Goal: Information Seeking & Learning: Check status

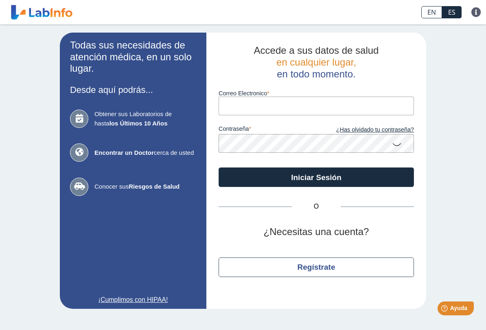
click at [280, 109] on input "Correo Electronico" at bounding box center [316, 105] width 195 height 18
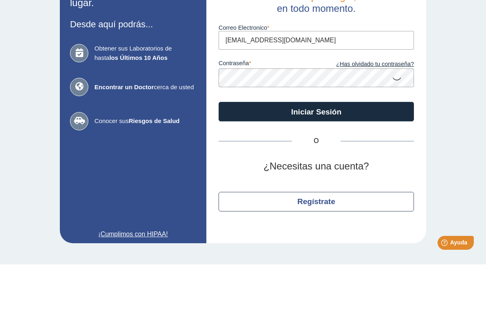
click at [315, 96] on input "[EMAIL_ADDRESS][DOMAIN_NAME]" at bounding box center [316, 105] width 195 height 18
type input "[EMAIL_ADDRESS][DOMAIN_NAME]"
click at [385, 167] on button "Iniciar Sesión" at bounding box center [316, 177] width 195 height 20
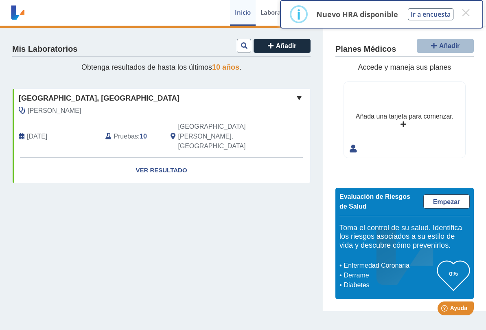
click at [168, 158] on link "Ver Resultado" at bounding box center [162, 171] width 298 height 26
click at [465, 7] on button "×" at bounding box center [465, 12] width 15 height 15
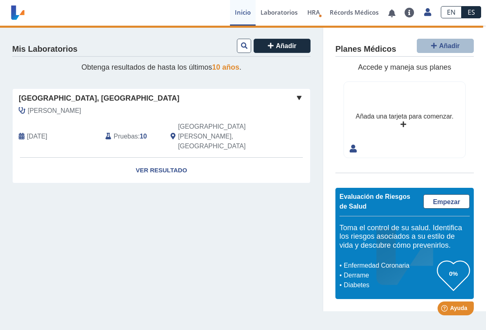
click at [170, 158] on link "Ver Resultado" at bounding box center [162, 171] width 298 height 26
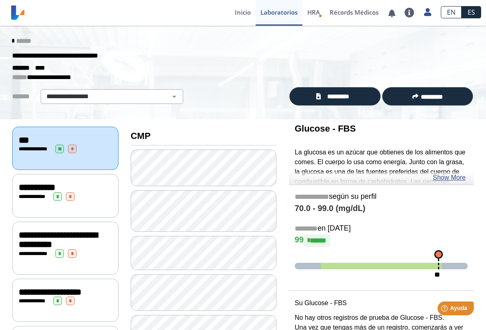
click at [35, 194] on span "**********" at bounding box center [34, 196] width 22 height 5
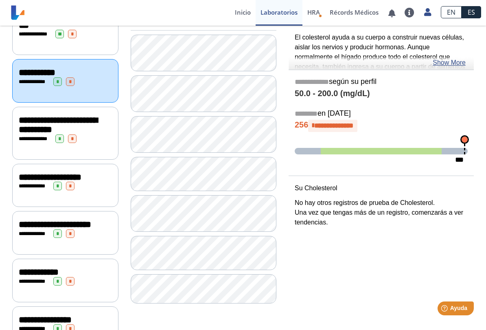
scroll to position [116, 0]
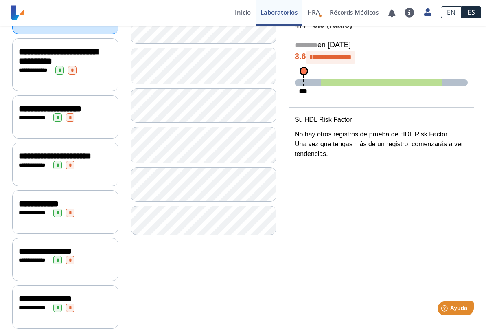
scroll to position [182, 0]
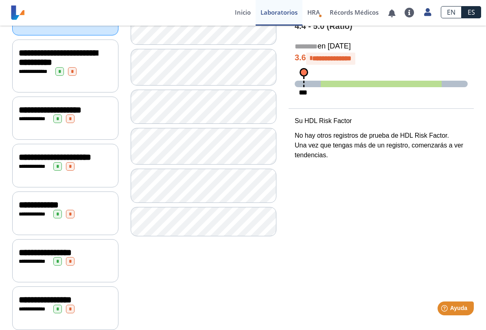
click at [46, 155] on span "**********" at bounding box center [55, 157] width 72 height 9
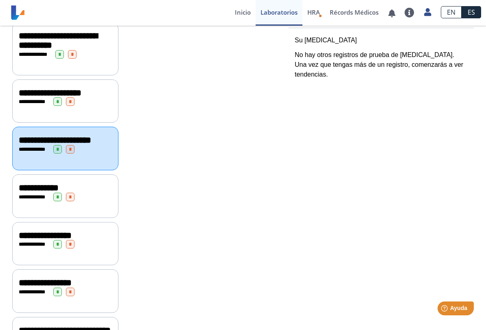
scroll to position [198, 0]
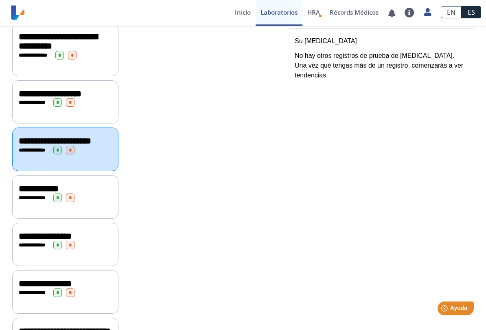
click at [42, 195] on span "**********" at bounding box center [34, 197] width 22 height 5
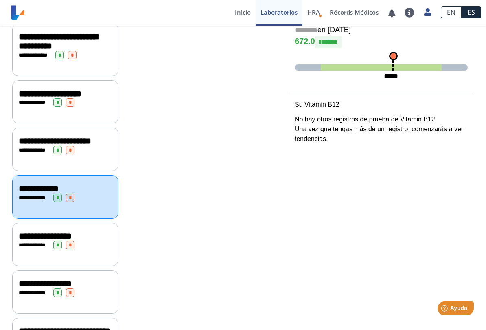
click at [60, 241] on span "*" at bounding box center [57, 245] width 9 height 9
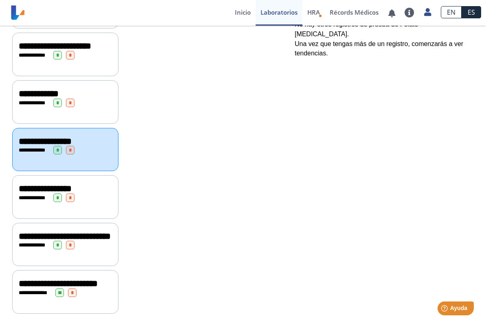
scroll to position [305, 0]
click at [49, 242] on span "**********" at bounding box center [34, 244] width 31 height 5
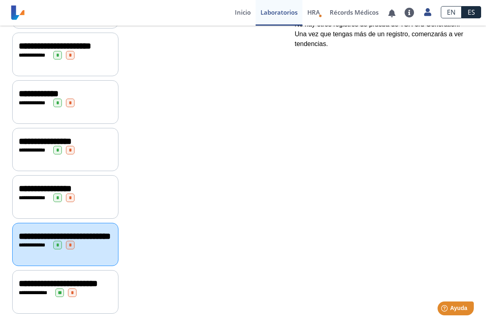
click at [49, 242] on span "**********" at bounding box center [34, 244] width 31 height 5
click at [44, 290] on span "**********" at bounding box center [36, 292] width 22 height 5
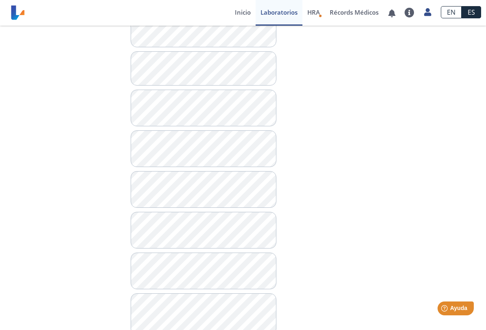
scroll to position [696, 0]
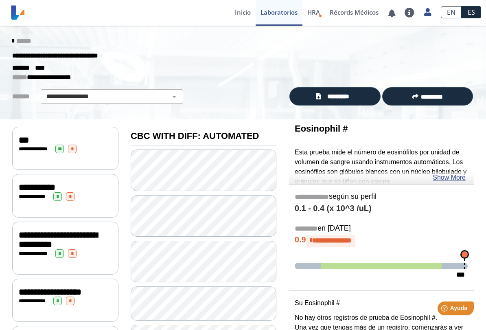
click at [451, 173] on link "Show More" at bounding box center [449, 178] width 33 height 10
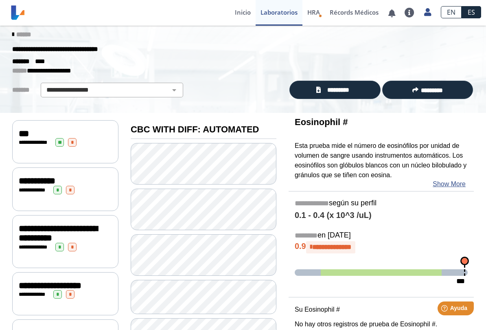
scroll to position [6, 0]
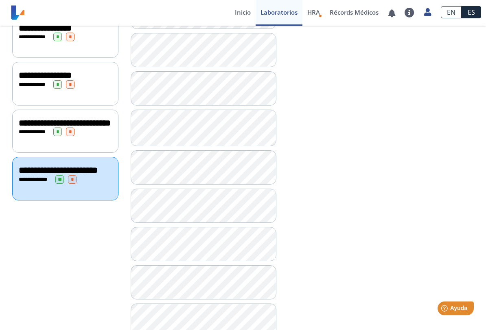
click at [49, 133] on span "**********" at bounding box center [34, 131] width 31 height 5
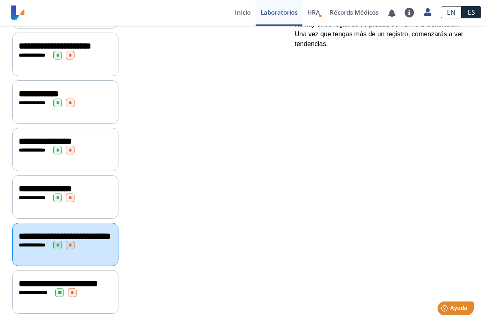
scroll to position [305, 0]
click at [44, 187] on div "**********" at bounding box center [65, 197] width 106 height 44
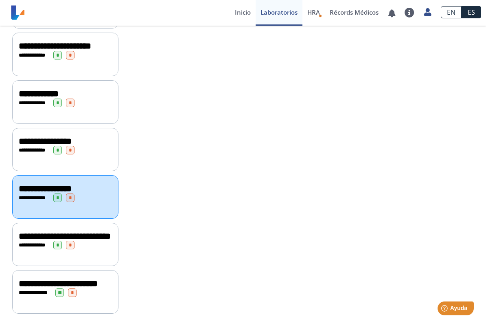
scroll to position [305, 0]
click at [36, 147] on span "**********" at bounding box center [34, 149] width 22 height 5
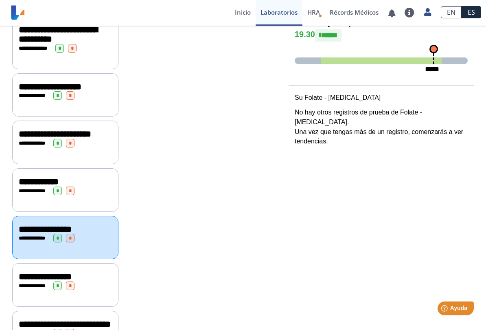
scroll to position [202, 0]
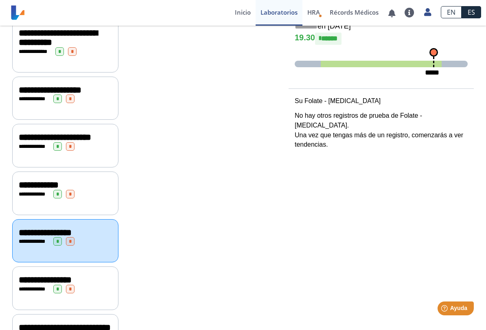
click at [45, 191] on span "**********" at bounding box center [34, 193] width 22 height 5
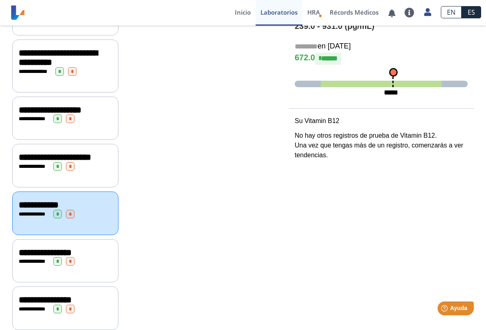
scroll to position [183, 0]
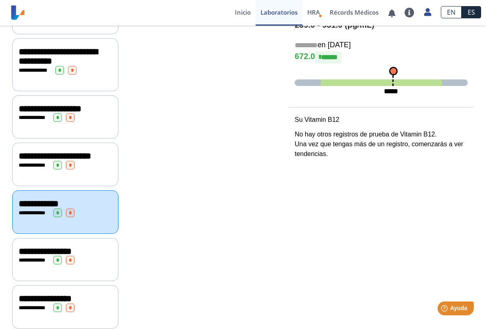
click at [37, 159] on span "**********" at bounding box center [55, 155] width 72 height 9
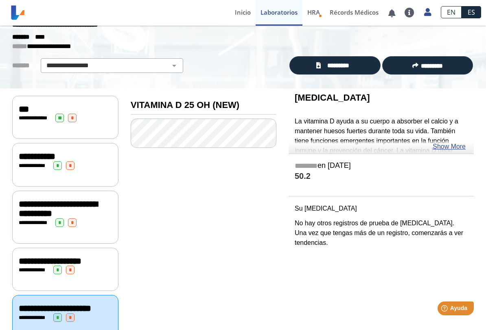
scroll to position [28, 0]
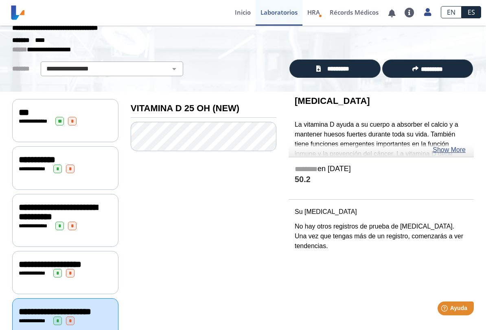
click at [63, 260] on div "**********" at bounding box center [65, 264] width 93 height 10
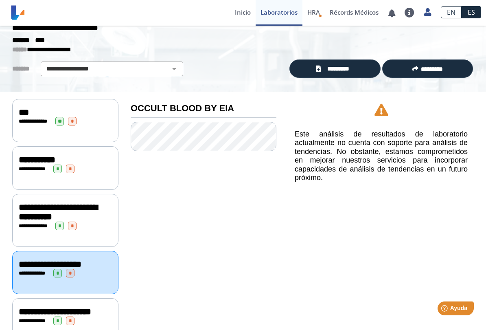
click at [43, 203] on span "**********" at bounding box center [58, 212] width 79 height 19
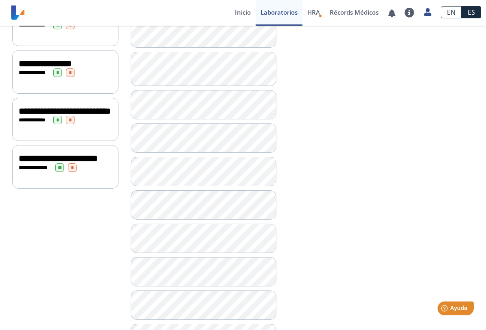
scroll to position [441, 0]
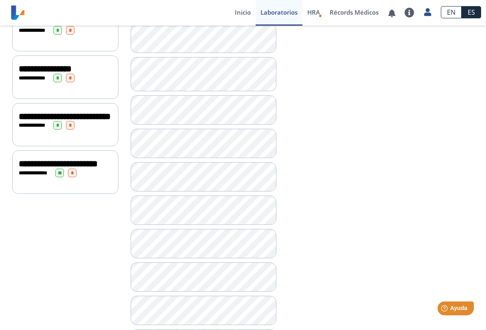
scroll to position [434, 0]
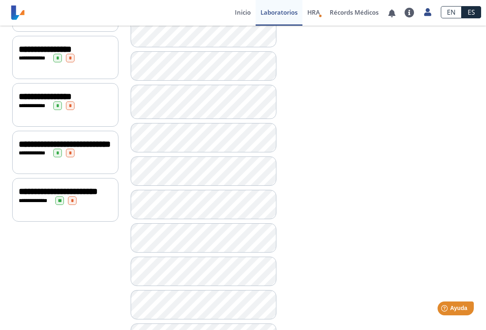
scroll to position [386, 0]
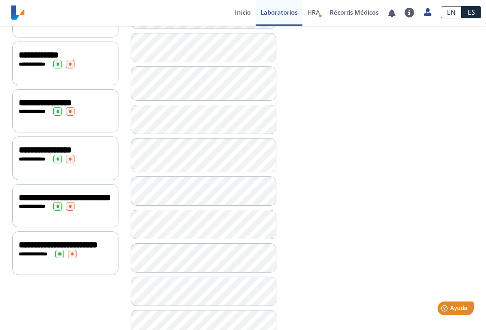
scroll to position [339, 0]
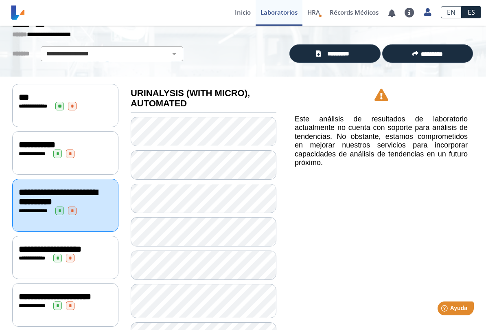
scroll to position [42, 0]
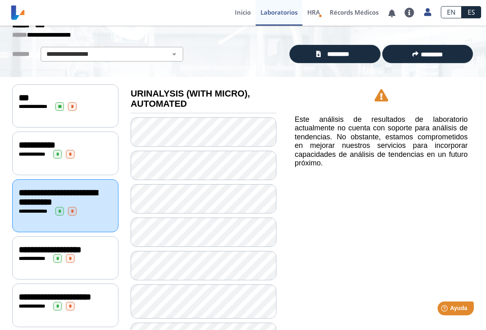
click at [44, 151] on span "**********" at bounding box center [34, 153] width 22 height 5
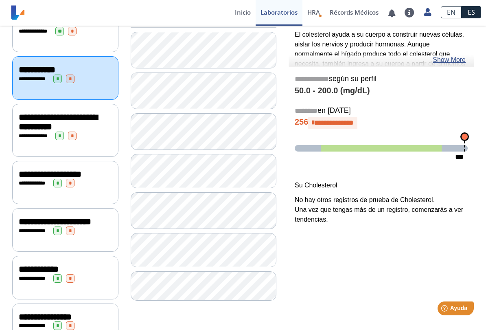
scroll to position [119, 0]
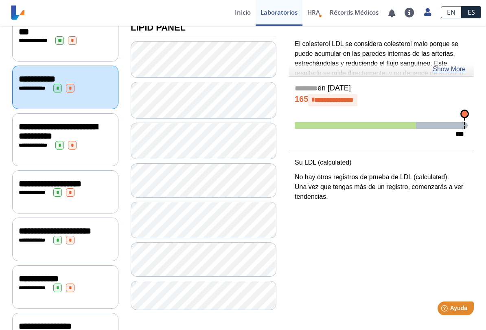
scroll to position [110, 0]
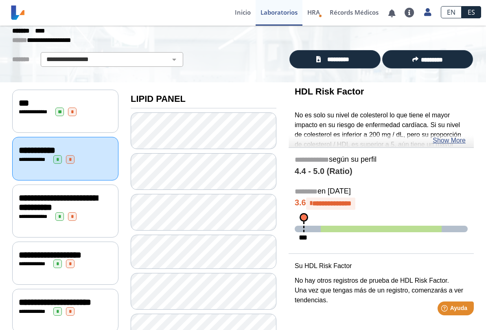
scroll to position [18, 0]
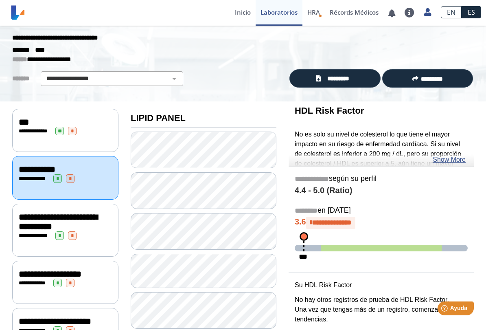
click at [42, 128] on span "**********" at bounding box center [36, 130] width 22 height 5
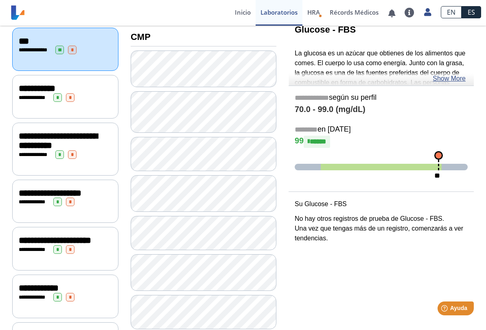
scroll to position [102, 0]
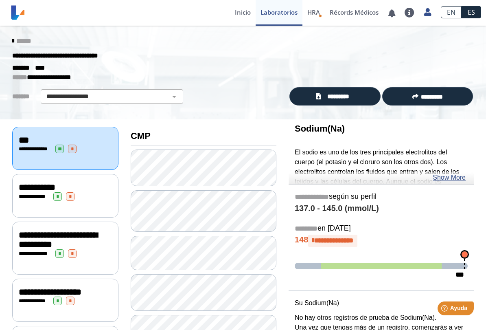
click at [319, 9] on link "HRA Evaluación de Riesgos de Salud" at bounding box center [313, 13] width 22 height 26
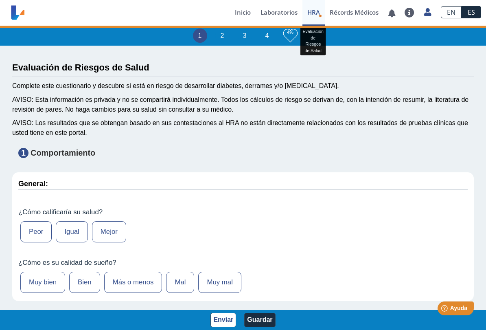
type input "[PERSON_NAME]"
type input "[DATE]"
select select
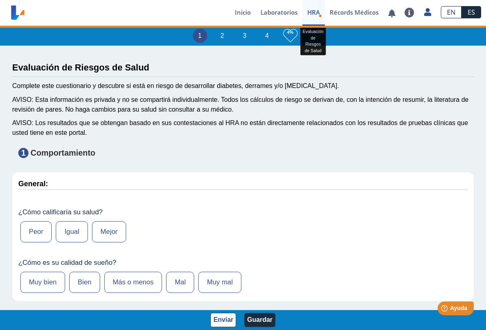
select select
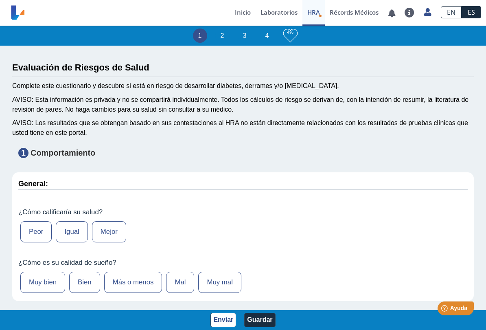
click at [352, 7] on link "Récords Médicos" at bounding box center [354, 13] width 59 height 26
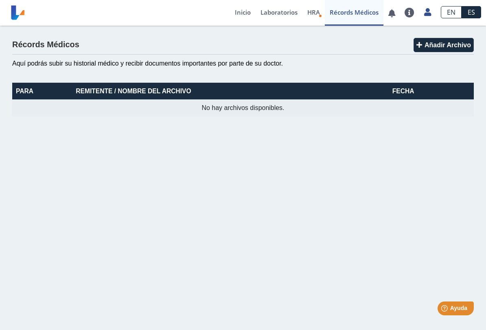
click at [243, 9] on link "Inicio" at bounding box center [243, 13] width 26 height 26
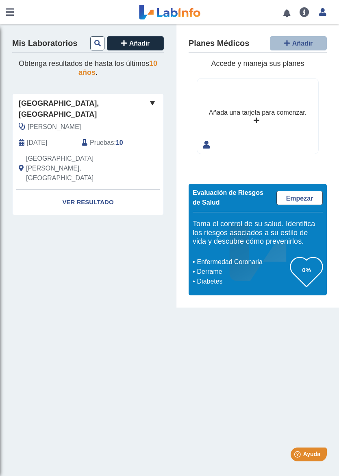
scroll to position [0, 0]
click at [83, 190] on link "Ver Resultado" at bounding box center [88, 203] width 151 height 26
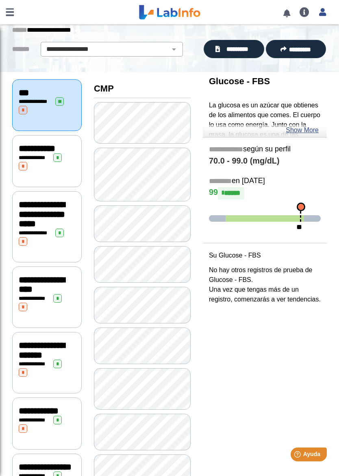
scroll to position [47, 0]
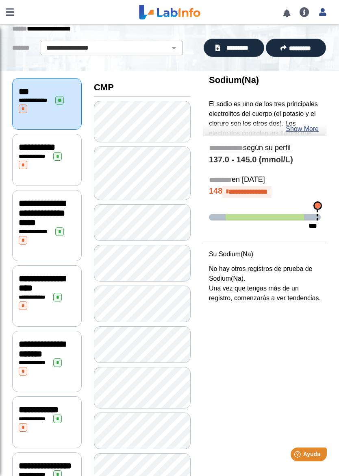
click at [311, 130] on link "Show More" at bounding box center [302, 129] width 33 height 10
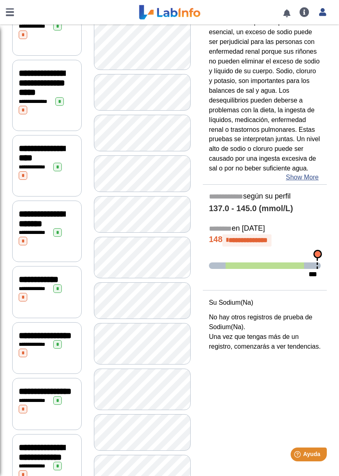
scroll to position [188, 0]
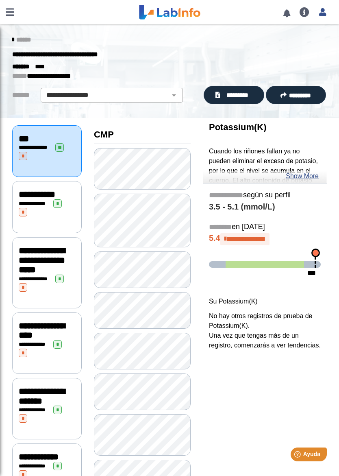
click at [310, 179] on link "Show More" at bounding box center [302, 176] width 33 height 10
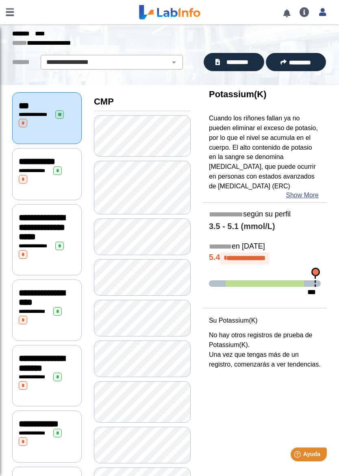
scroll to position [41, 0]
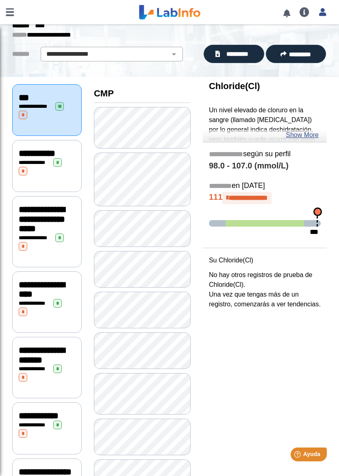
click at [306, 138] on link "Show More" at bounding box center [302, 135] width 33 height 10
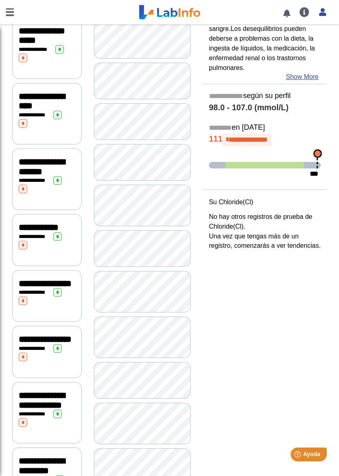
scroll to position [230, 0]
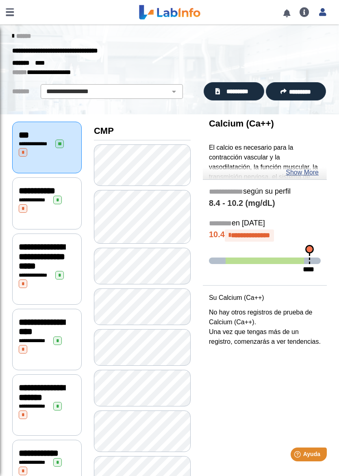
scroll to position [4, 0]
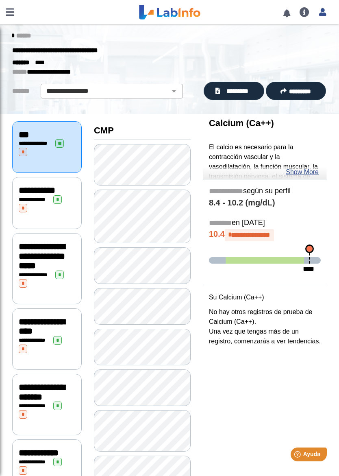
click at [40, 203] on div "**********" at bounding box center [47, 203] width 57 height 17
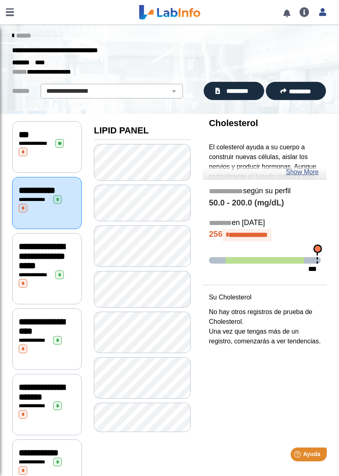
click at [310, 175] on link "Show More" at bounding box center [302, 172] width 33 height 10
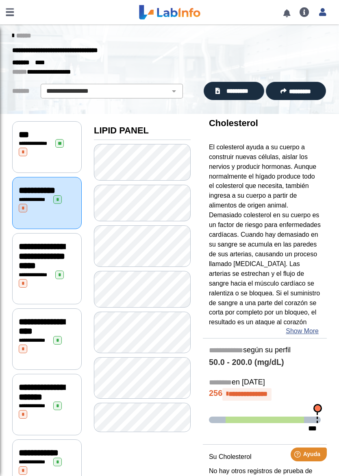
click at [18, 33] on link "******" at bounding box center [21, 36] width 19 height 6
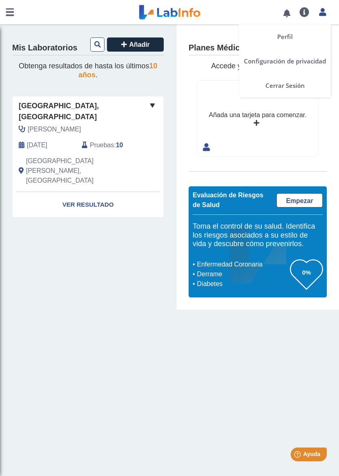
click at [322, 15] on icon at bounding box center [322, 12] width 7 height 6
click at [326, 15] on icon at bounding box center [322, 12] width 7 height 6
click at [330, 11] on link at bounding box center [323, 11] width 17 height 11
click at [285, 90] on div "Añada una tarjeta para comenzar." at bounding box center [257, 119] width 121 height 76
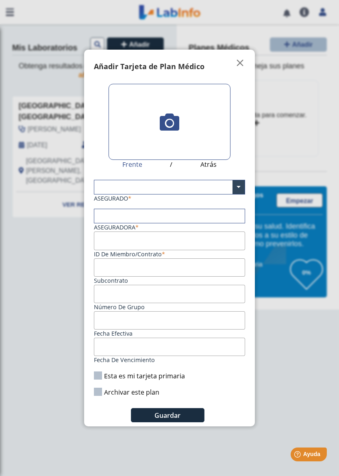
click at [241, 50] on div "Añadir Tarjeta de Plan Médico " at bounding box center [169, 63] width 171 height 27
click at [239, 61] on span "" at bounding box center [241, 63] width 10 height 10
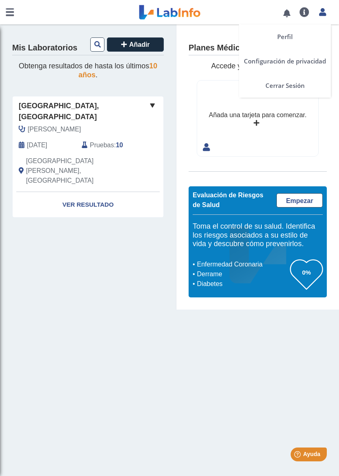
click at [323, 18] on div "Perfil Configuración de privacidad Cerrar Sesión" at bounding box center [323, 12] width 17 height 24
click at [289, 87] on div "Añada una tarjeta para comenzar." at bounding box center [257, 119] width 121 height 76
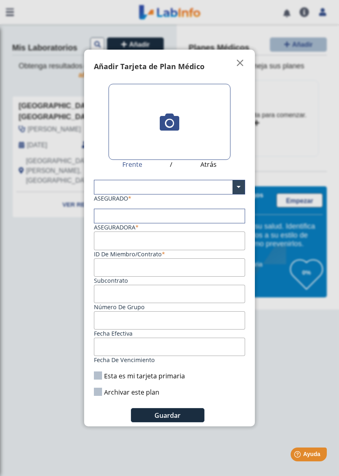
click at [247, 58] on button "" at bounding box center [241, 63] width 20 height 10
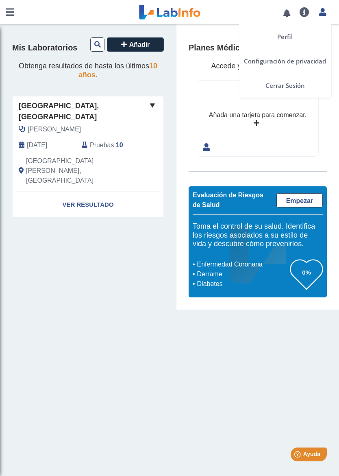
click at [322, 17] on div "Perfil Configuración de privacidad Cerrar Sesión" at bounding box center [323, 12] width 17 height 24
click at [297, 84] on div "Añada una tarjeta para comenzar." at bounding box center [257, 119] width 121 height 76
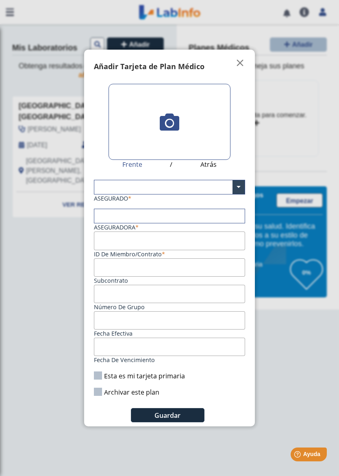
click at [244, 61] on span "" at bounding box center [241, 63] width 10 height 10
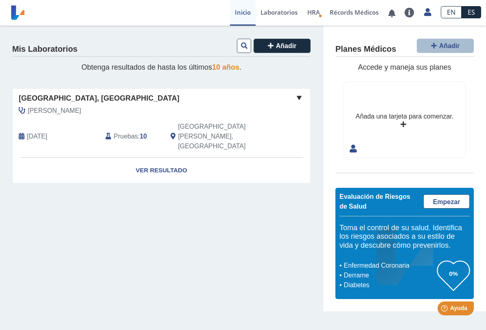
click at [339, 15] on icon at bounding box center [427, 12] width 7 height 6
click at [339, 87] on link "Cerrar Sesión" at bounding box center [390, 86] width 92 height 24
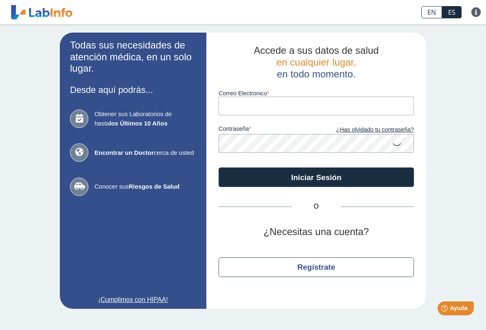
click at [339, 103] on input "Correo Electronico" at bounding box center [316, 105] width 195 height 18
click at [339, 98] on input "Correo Electronico" at bounding box center [316, 105] width 195 height 18
click at [281, 112] on input "Correo Electronico" at bounding box center [316, 105] width 195 height 18
click at [288, 109] on input "Correo Electronico" at bounding box center [316, 105] width 195 height 18
type input "oeortiz@yahoo.com"
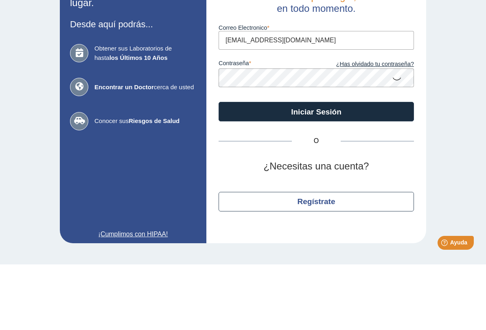
scroll to position [10, 0]
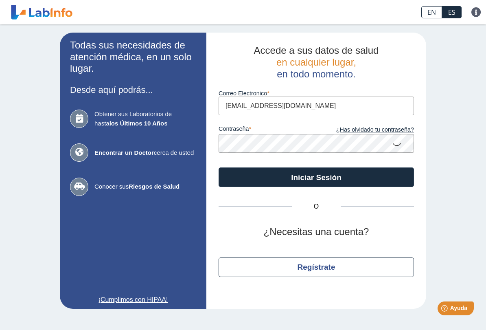
click at [338, 167] on button "Iniciar Sesión" at bounding box center [316, 177] width 195 height 20
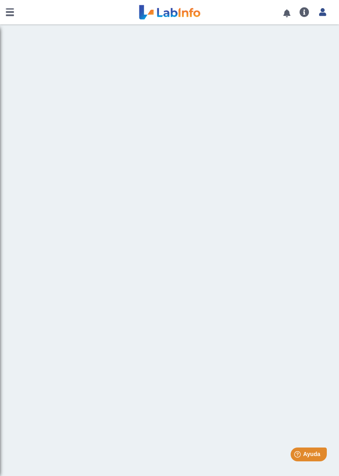
click at [11, 15] on link at bounding box center [10, 12] width 20 height 24
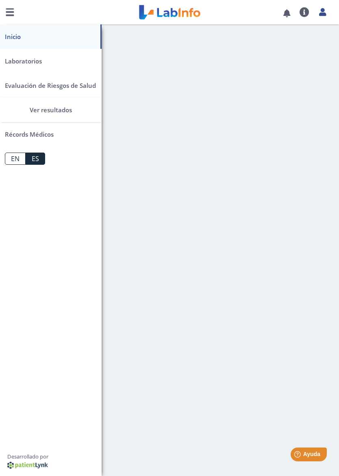
click at [23, 64] on link "Laboratorios" at bounding box center [51, 61] width 102 height 24
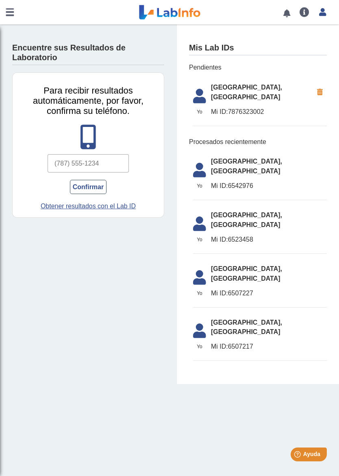
click at [11, 11] on link at bounding box center [10, 12] width 20 height 24
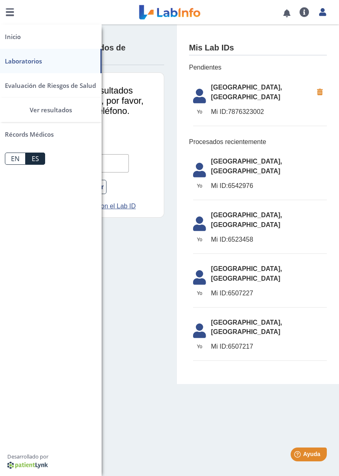
click at [17, 41] on link "Inicio" at bounding box center [51, 36] width 102 height 24
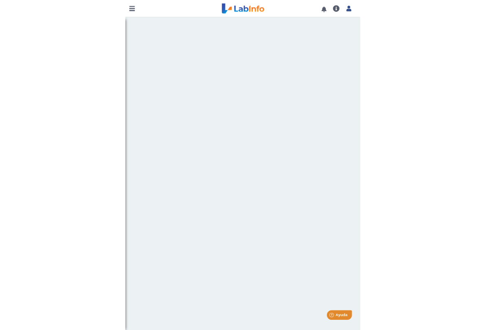
scroll to position [0, 0]
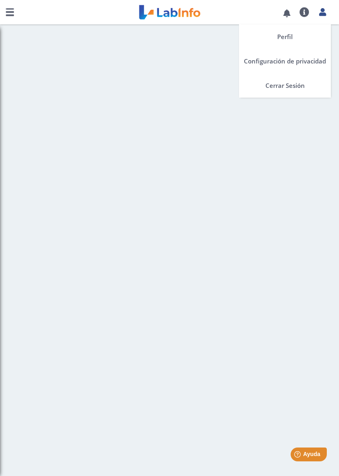
click at [325, 12] on icon at bounding box center [322, 12] width 7 height 6
click at [289, 41] on link "Perfil" at bounding box center [285, 36] width 92 height 24
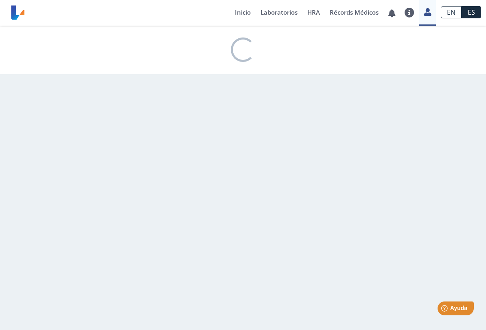
click at [251, 15] on link "Inicio" at bounding box center [243, 13] width 26 height 26
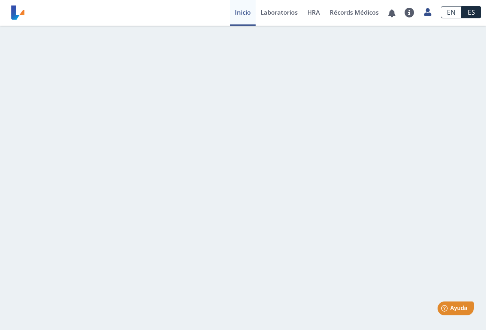
click at [280, 11] on link "Laboratorios" at bounding box center [279, 13] width 47 height 26
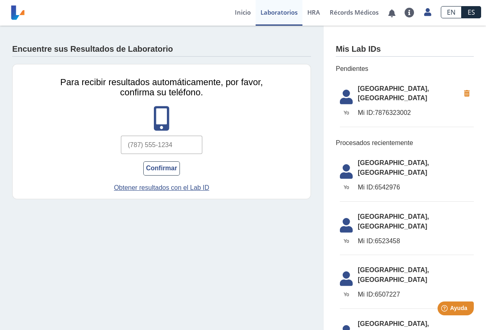
click at [339, 15] on icon at bounding box center [427, 12] width 7 height 6
click at [339, 88] on link "Cerrar Sesión" at bounding box center [390, 86] width 92 height 24
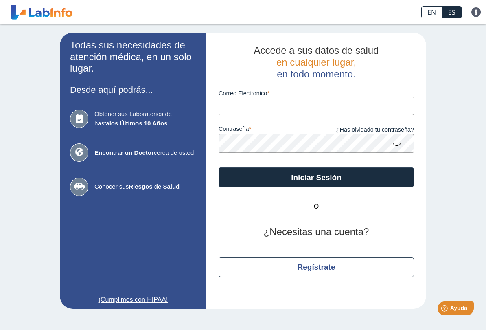
click at [287, 108] on input "Correo Electronico" at bounding box center [316, 105] width 195 height 18
type input "oeortiz@yahoo.com"
click at [339, 179] on button "Iniciar Sesión" at bounding box center [316, 177] width 195 height 20
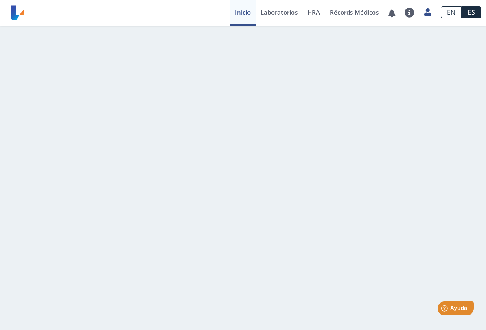
click at [318, 13] on span "HRA" at bounding box center [313, 12] width 13 height 8
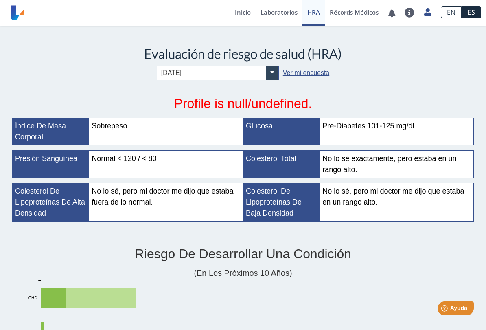
click at [339, 16] on link "Récords Médicos" at bounding box center [354, 13] width 59 height 26
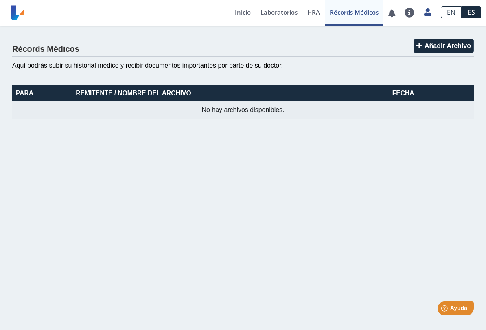
click at [241, 13] on link "Inicio" at bounding box center [243, 13] width 26 height 26
